Goal: Task Accomplishment & Management: Use online tool/utility

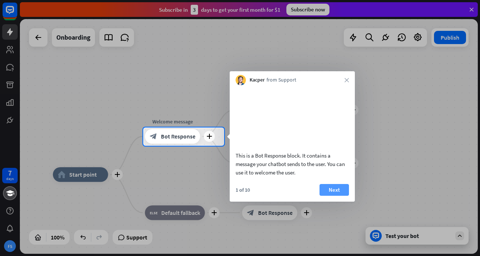
click at [327, 192] on button "Next" at bounding box center [333, 190] width 29 height 12
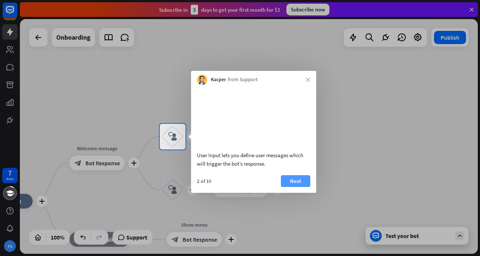
click at [291, 187] on button "Next" at bounding box center [295, 182] width 29 height 12
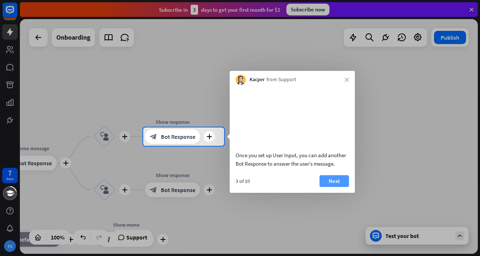
click at [333, 187] on button "Next" at bounding box center [333, 182] width 29 height 12
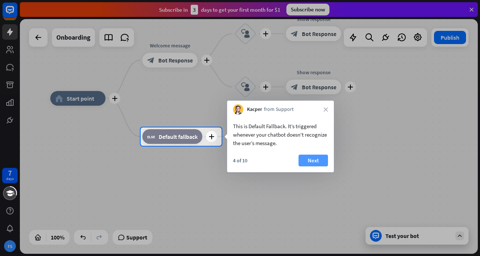
click at [315, 163] on button "Next" at bounding box center [312, 161] width 29 height 12
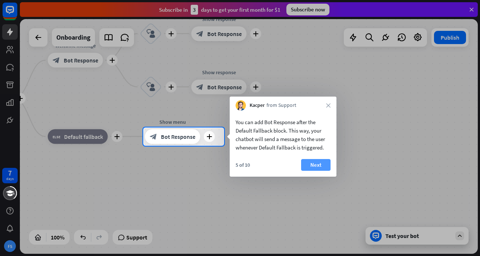
click at [318, 163] on button "Next" at bounding box center [315, 165] width 29 height 12
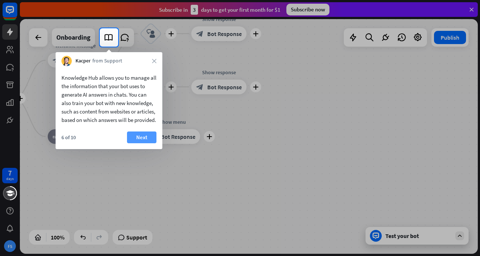
click at [143, 143] on button "Next" at bounding box center [141, 138] width 29 height 12
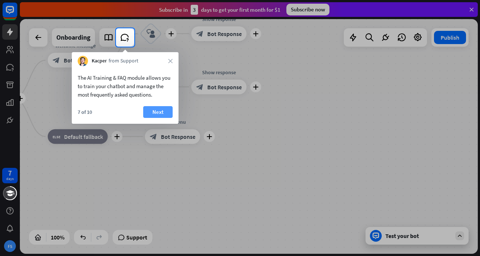
click at [156, 111] on button "Next" at bounding box center [157, 112] width 29 height 12
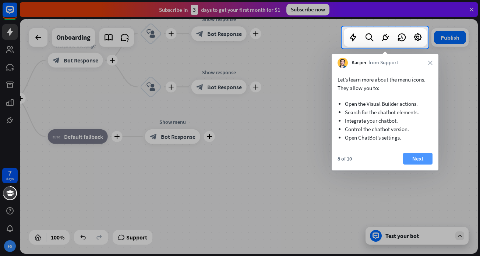
click at [409, 159] on button "Next" at bounding box center [417, 159] width 29 height 12
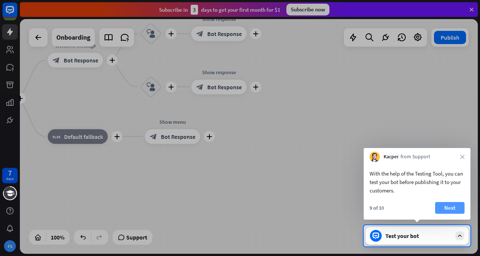
click at [456, 206] on button "Next" at bounding box center [449, 208] width 29 height 12
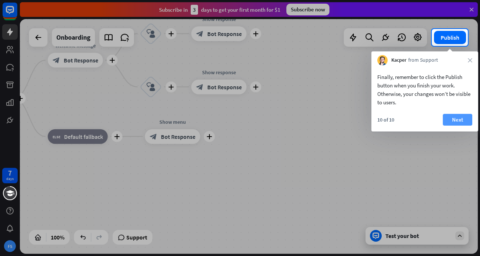
click at [460, 122] on button "Next" at bounding box center [457, 120] width 29 height 12
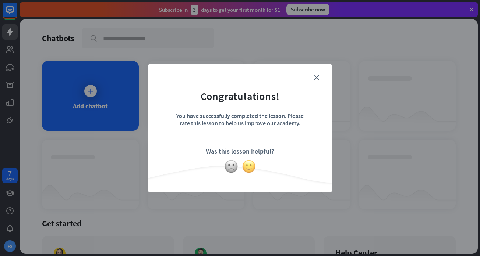
click at [252, 168] on img at bounding box center [249, 167] width 14 height 14
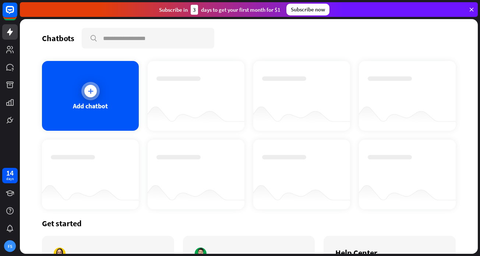
click at [76, 92] on div "Add chatbot" at bounding box center [90, 96] width 97 height 70
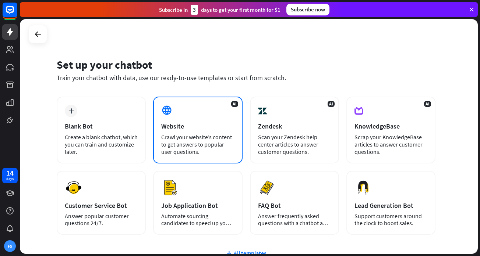
click at [191, 141] on div "Crawl your website’s content to get answers to popular user questions." at bounding box center [197, 145] width 73 height 22
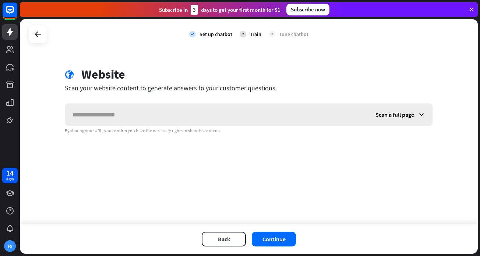
click at [167, 109] on input "text" at bounding box center [216, 115] width 303 height 22
click at [290, 236] on button "Continue" at bounding box center [274, 239] width 44 height 15
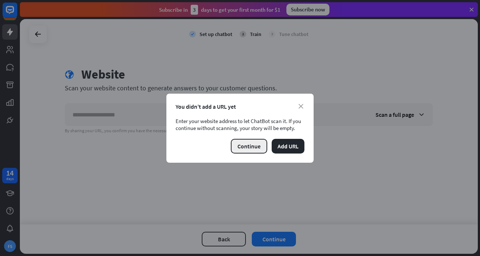
click at [243, 147] on button "Continue" at bounding box center [249, 146] width 36 height 15
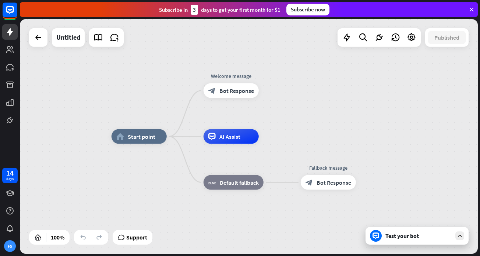
click at [378, 233] on icon at bounding box center [375, 236] width 7 height 7
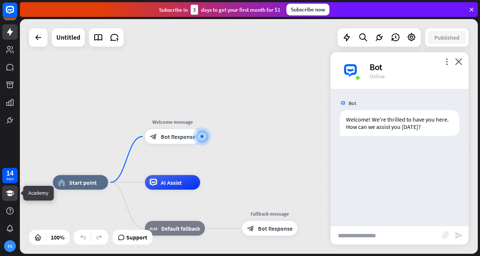
click at [8, 194] on icon at bounding box center [10, 194] width 8 height 6
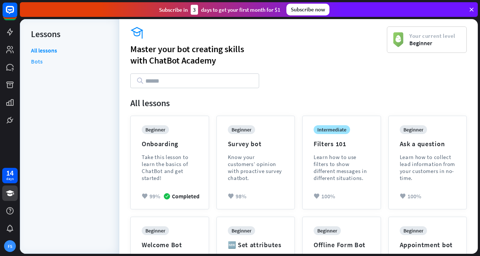
click at [38, 59] on link "Bots" at bounding box center [37, 61] width 12 height 11
click at [472, 6] on icon at bounding box center [471, 9] width 7 height 7
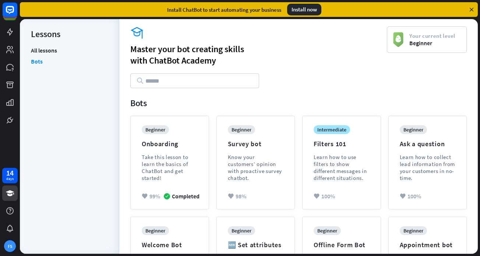
click at [471, 11] on icon at bounding box center [471, 9] width 7 height 7
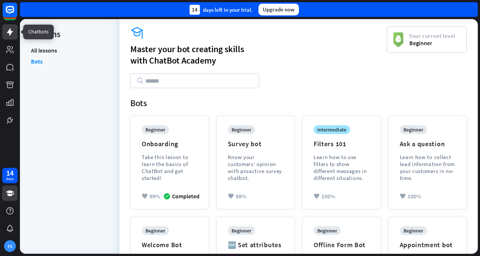
click at [11, 33] on icon at bounding box center [10, 31] width 6 height 7
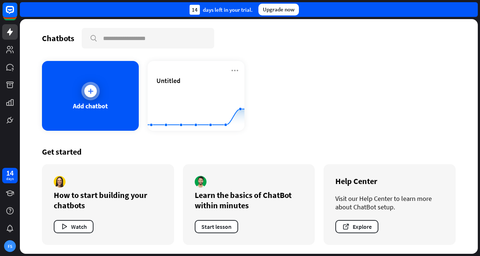
click at [96, 103] on div "Add chatbot" at bounding box center [90, 106] width 35 height 8
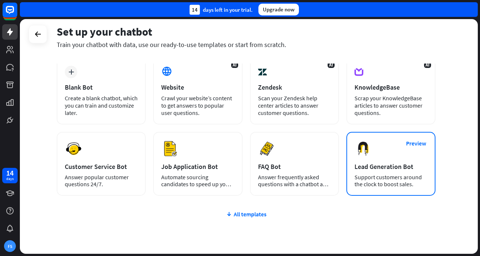
scroll to position [69, 0]
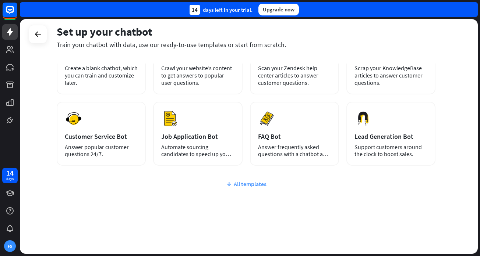
click at [249, 186] on div "All templates" at bounding box center [246, 184] width 379 height 7
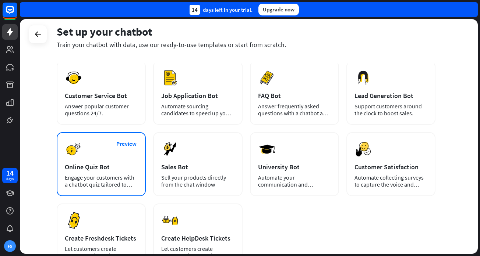
scroll to position [0, 0]
